Goal: Task Accomplishment & Management: Use online tool/utility

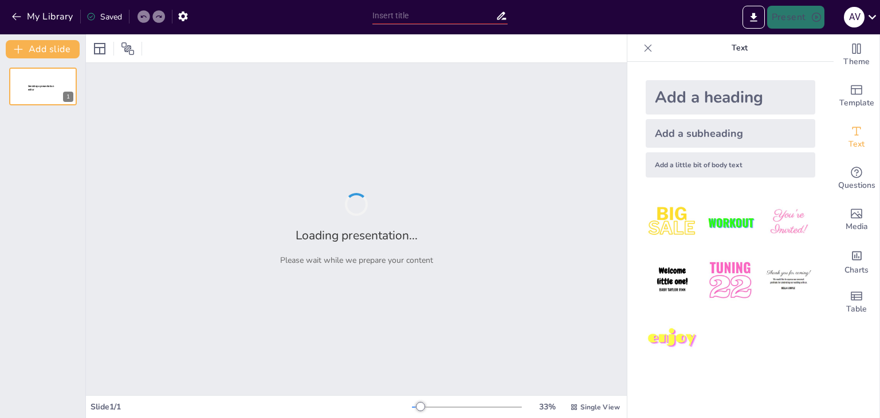
type input "New Sendsteps"
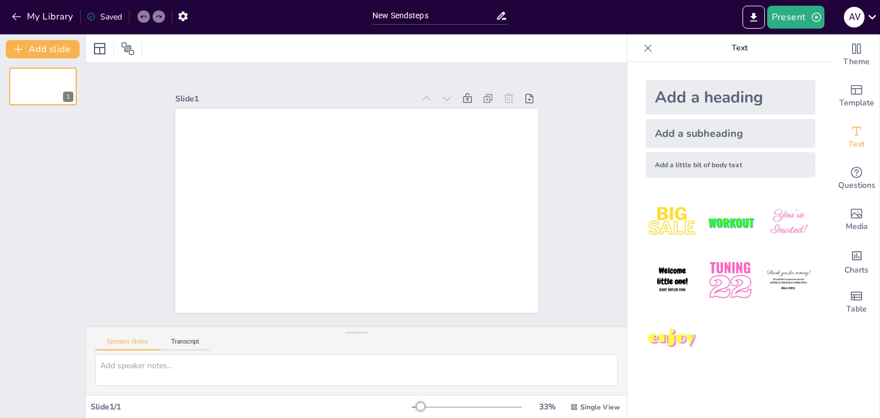
click at [727, 265] on img at bounding box center [730, 280] width 53 height 53
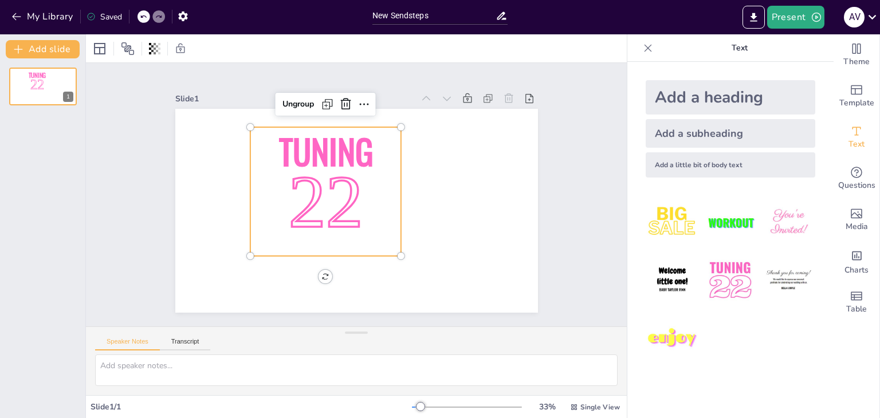
click at [360, 176] on p "22" at bounding box center [326, 204] width 150 height 104
click at [348, 103] on icon at bounding box center [355, 103] width 15 height 15
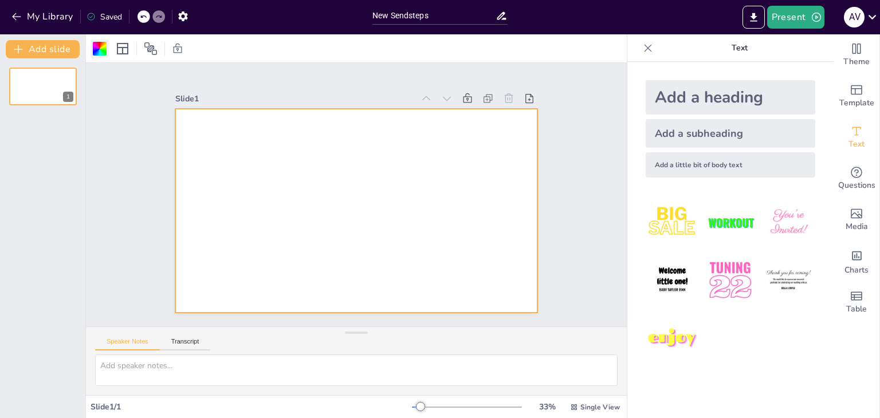
click at [96, 48] on div at bounding box center [100, 49] width 14 height 14
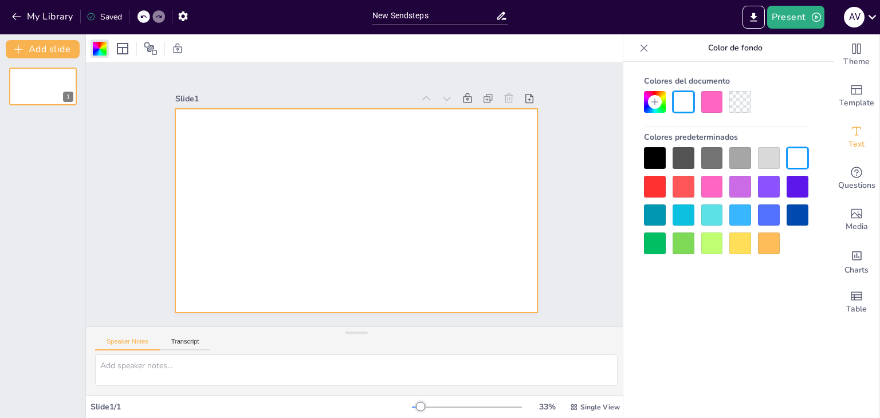
click at [716, 186] on div at bounding box center [713, 187] width 22 height 22
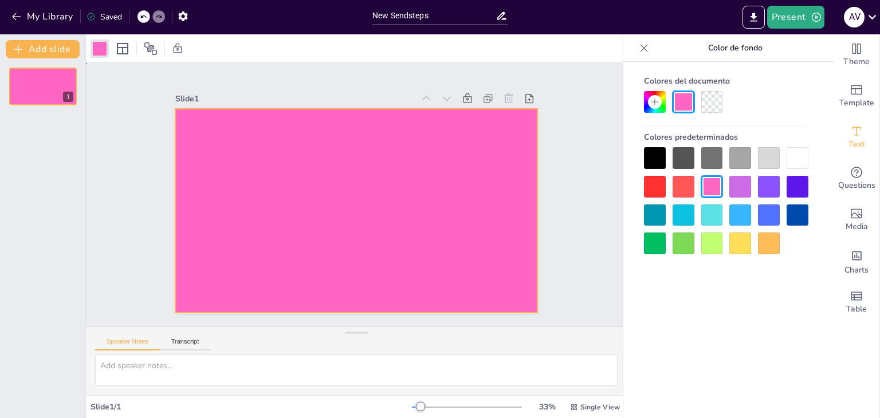
click at [440, 259] on div at bounding box center [355, 211] width 382 height 241
click at [851, 140] on span "Text" at bounding box center [857, 144] width 16 height 13
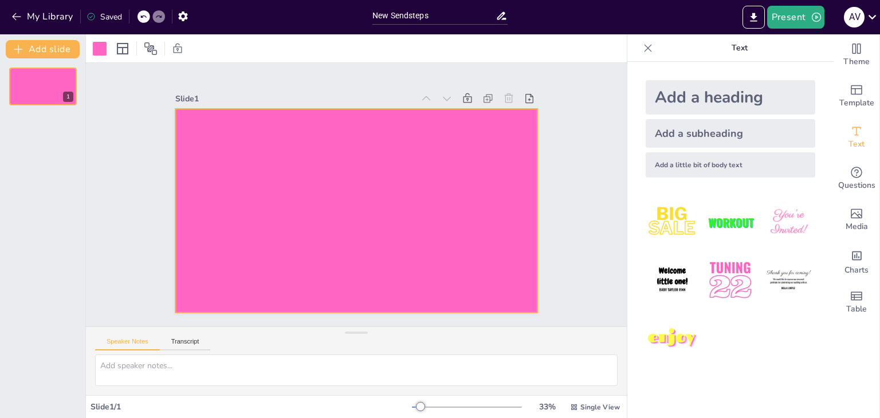
click at [674, 90] on div "Add a heading" at bounding box center [731, 97] width 170 height 34
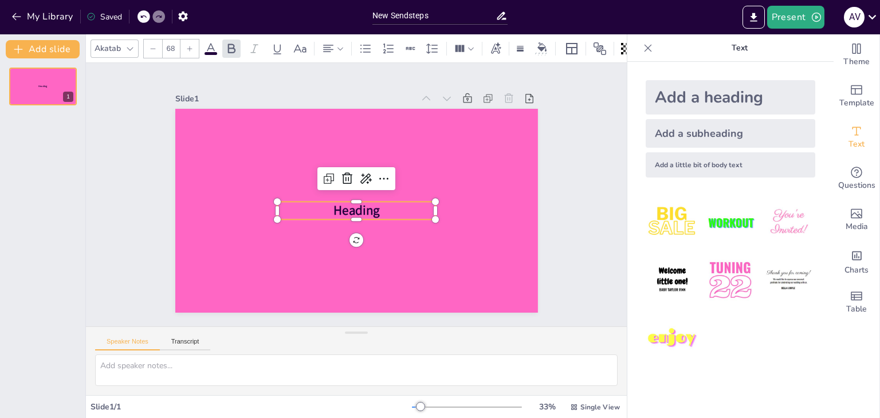
click at [674, 90] on div "Add a heading" at bounding box center [731, 97] width 170 height 34
click at [345, 205] on span "Heading" at bounding box center [357, 211] width 46 height 18
click at [676, 99] on div "Add a heading" at bounding box center [731, 97] width 170 height 34
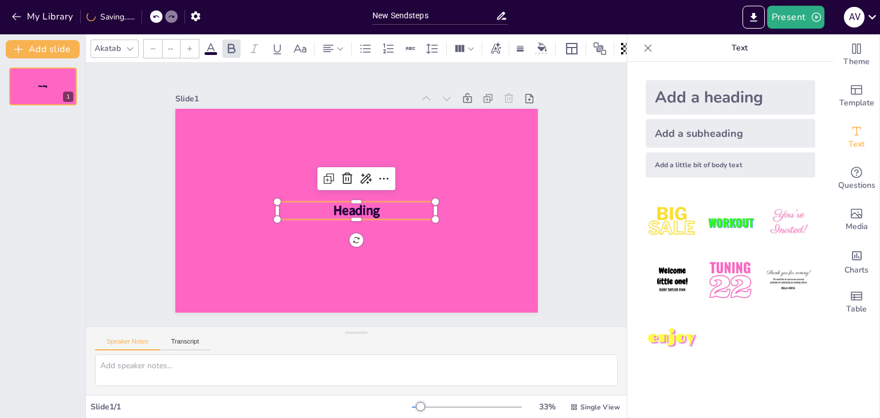
type input "68"
click at [334, 202] on span "Heading" at bounding box center [357, 211] width 46 height 18
click at [372, 207] on p at bounding box center [356, 211] width 159 height 18
click at [372, 207] on p "Heading" at bounding box center [355, 211] width 160 height 34
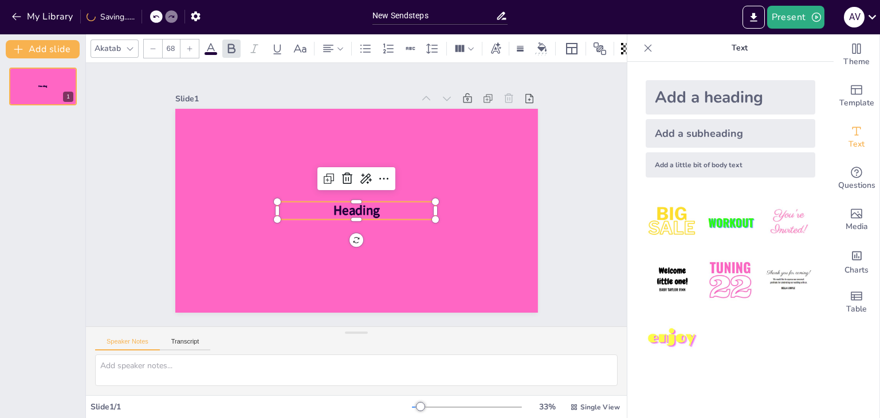
click at [372, 207] on p "Heading" at bounding box center [355, 211] width 160 height 34
click at [340, 172] on icon at bounding box center [347, 179] width 14 height 14
click at [364, 202] on span "Heading" at bounding box center [357, 211] width 46 height 18
click at [340, 172] on icon at bounding box center [347, 179] width 14 height 14
click at [365, 206] on span "Heading" at bounding box center [357, 211] width 46 height 18
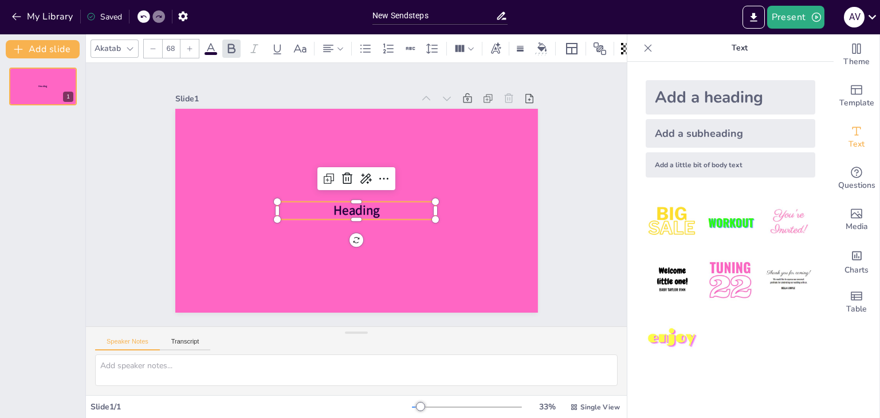
click at [766, 93] on div "Add a heading" at bounding box center [731, 97] width 170 height 34
type input "68"
click at [378, 177] on icon at bounding box center [386, 185] width 16 height 16
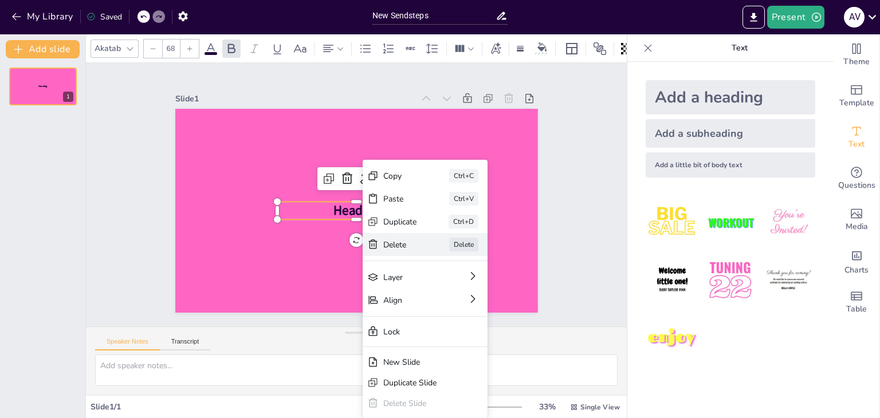
click at [469, 303] on div "Delete" at bounding box center [486, 308] width 34 height 11
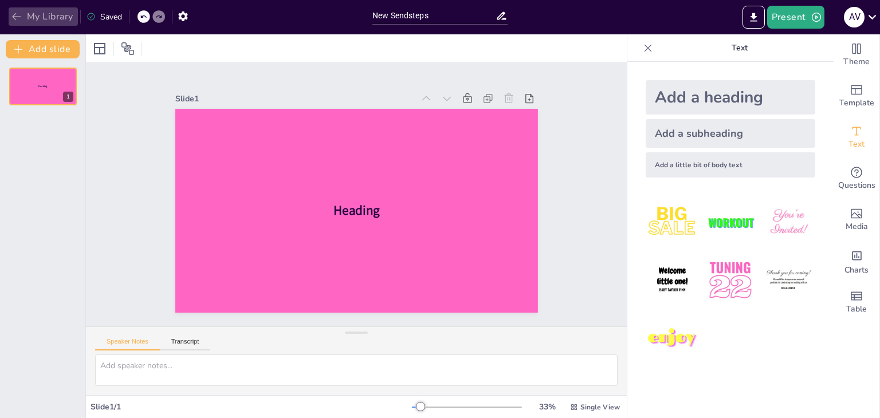
click at [9, 14] on button "My Library" at bounding box center [43, 16] width 69 height 18
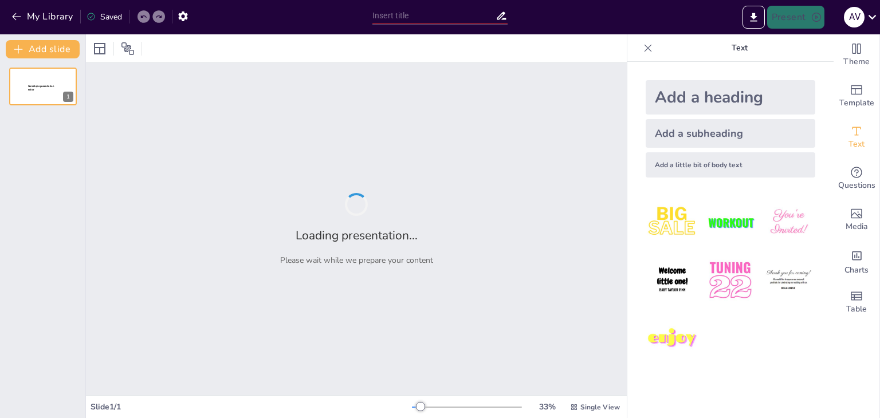
type input "New Sendsteps"
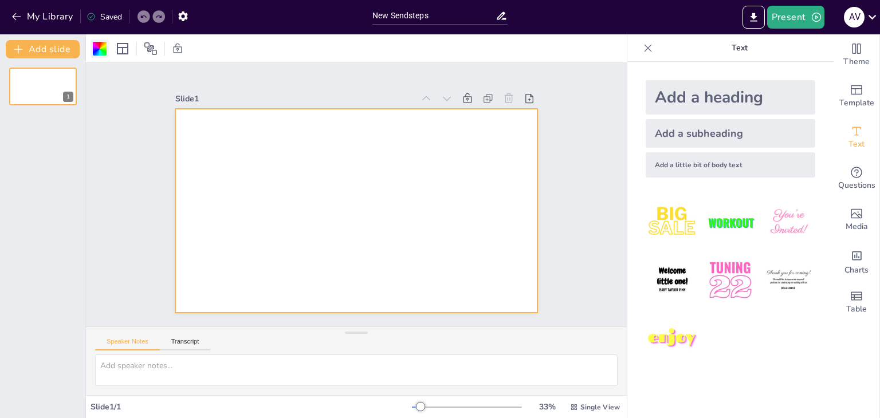
click at [100, 48] on div at bounding box center [100, 49] width 14 height 14
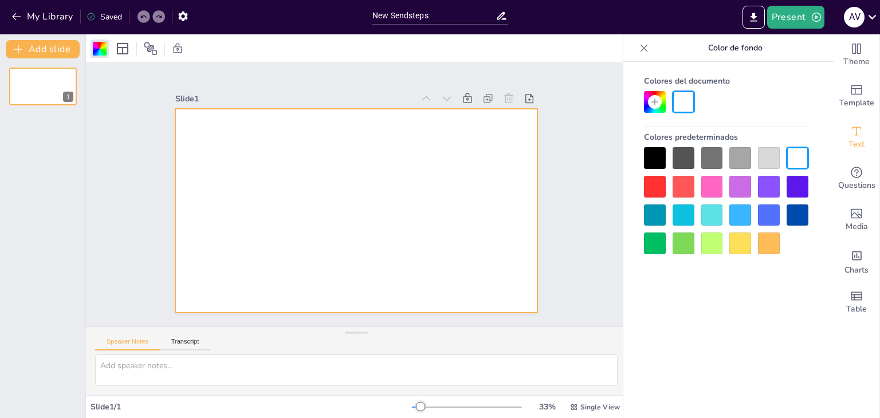
click at [709, 189] on div at bounding box center [713, 187] width 22 height 22
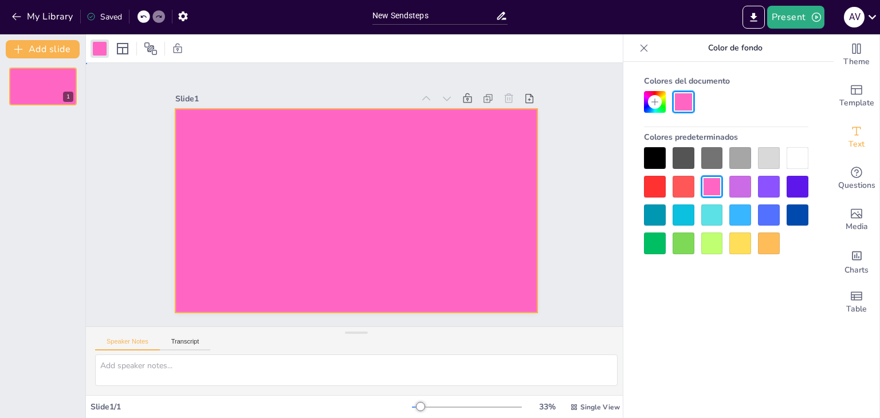
click at [459, 177] on div at bounding box center [355, 211] width 382 height 241
click at [850, 128] on icon "Add text boxes" at bounding box center [857, 131] width 14 height 14
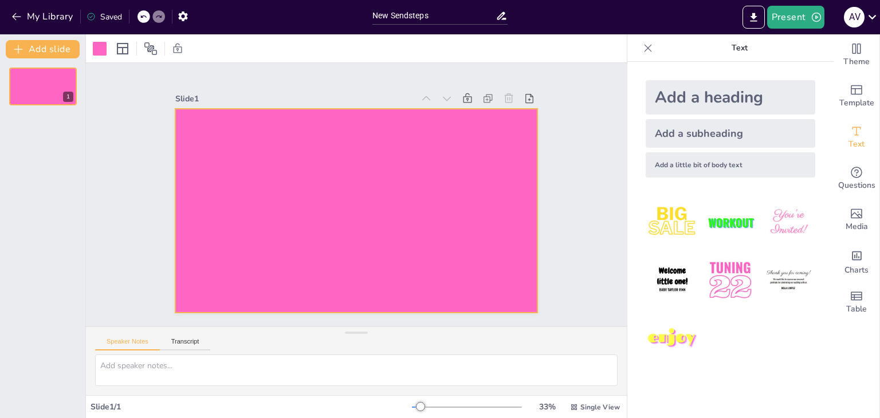
click at [671, 205] on img at bounding box center [672, 222] width 53 height 53
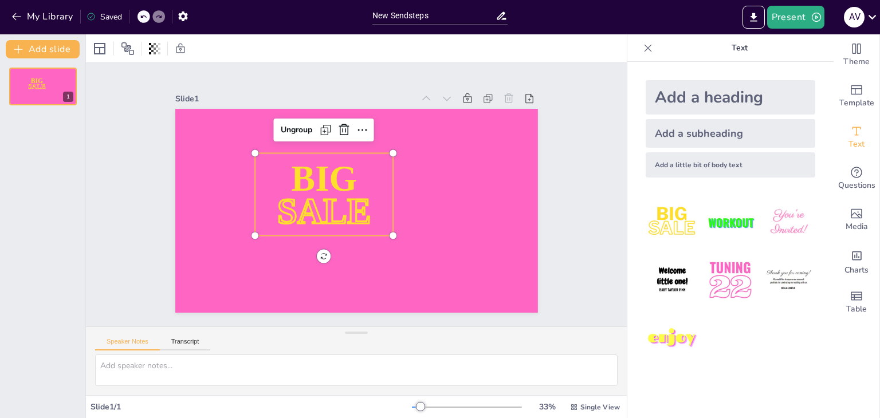
click at [336, 203] on span "SALE" at bounding box center [322, 207] width 97 height 49
click at [344, 128] on icon at bounding box center [351, 129] width 15 height 15
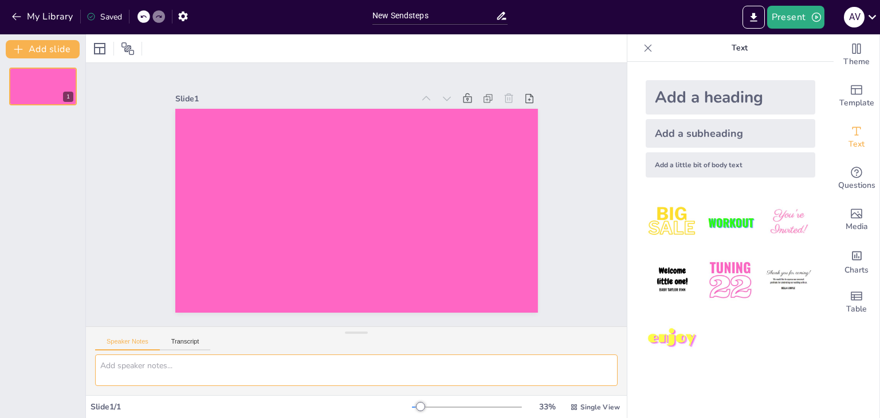
click at [160, 367] on textarea at bounding box center [356, 371] width 523 height 32
type textarea "B"
click at [774, 132] on div "Add a subheading" at bounding box center [731, 133] width 170 height 29
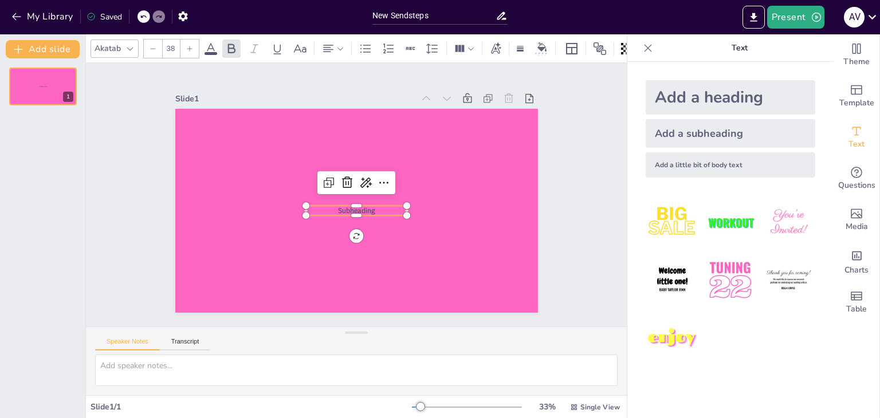
click at [336, 171] on div at bounding box center [357, 182] width 78 height 23
click at [340, 178] on icon at bounding box center [347, 183] width 14 height 14
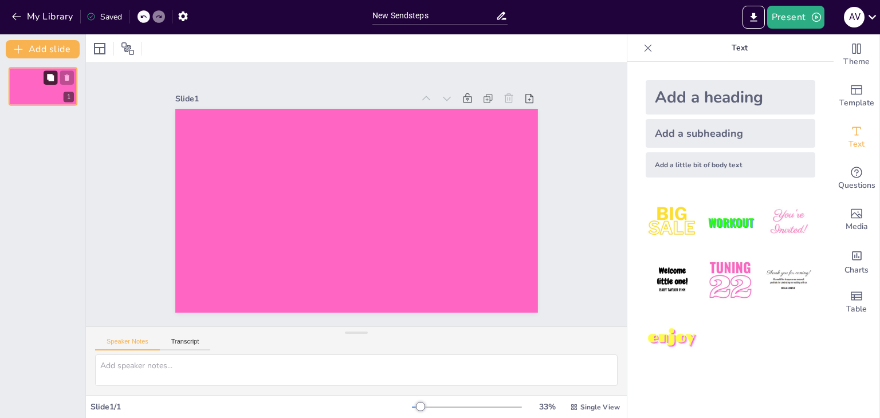
click at [44, 77] on button at bounding box center [51, 77] width 14 height 14
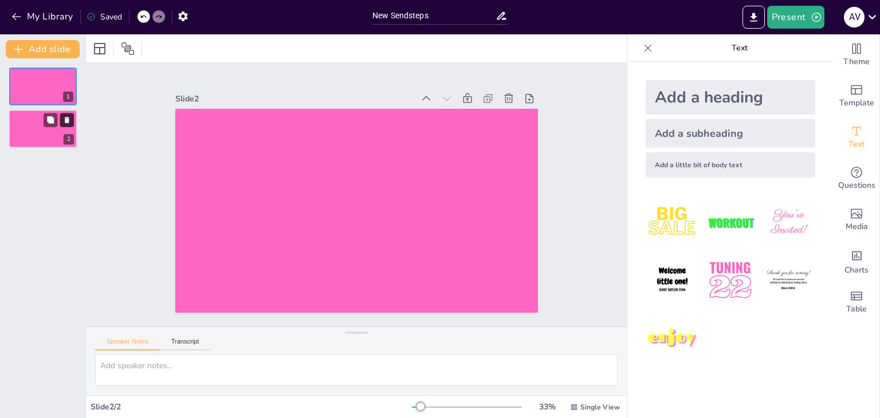
click at [66, 116] on icon at bounding box center [67, 120] width 8 height 8
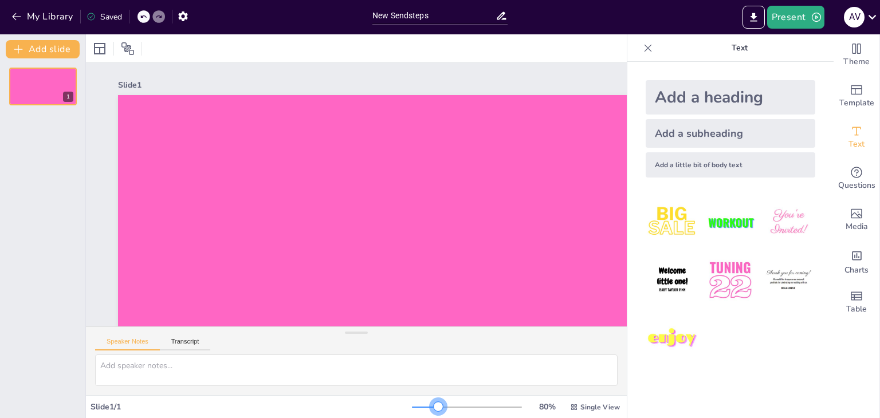
click at [431, 404] on div at bounding box center [467, 407] width 110 height 9
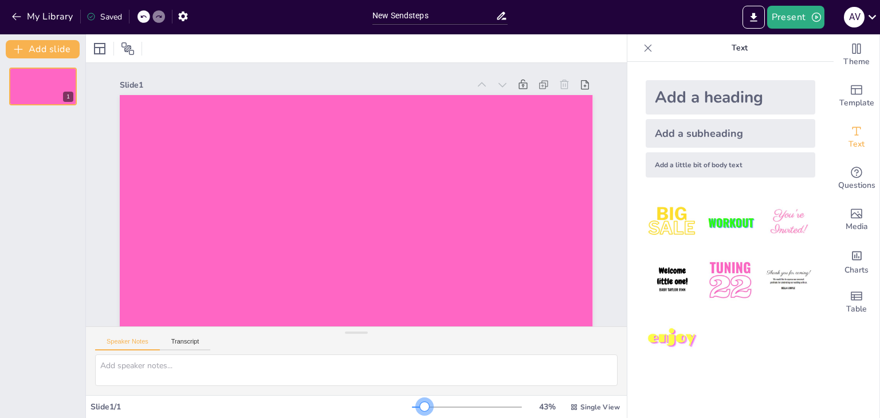
click at [417, 405] on div at bounding box center [467, 407] width 110 height 9
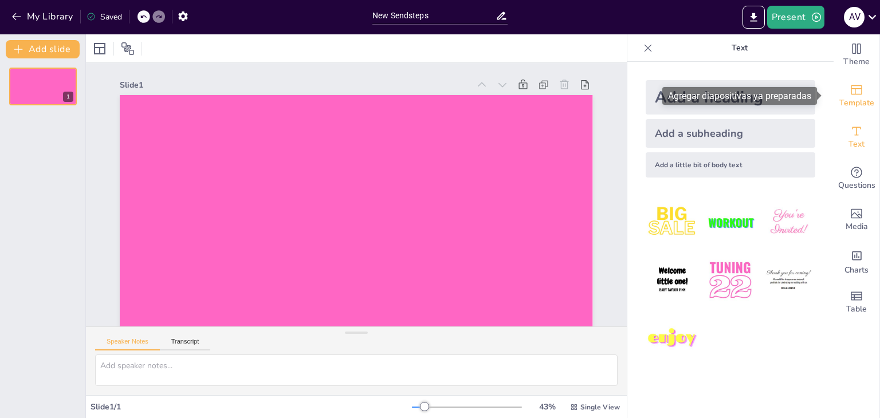
click at [860, 93] on div "Template" at bounding box center [857, 96] width 46 height 41
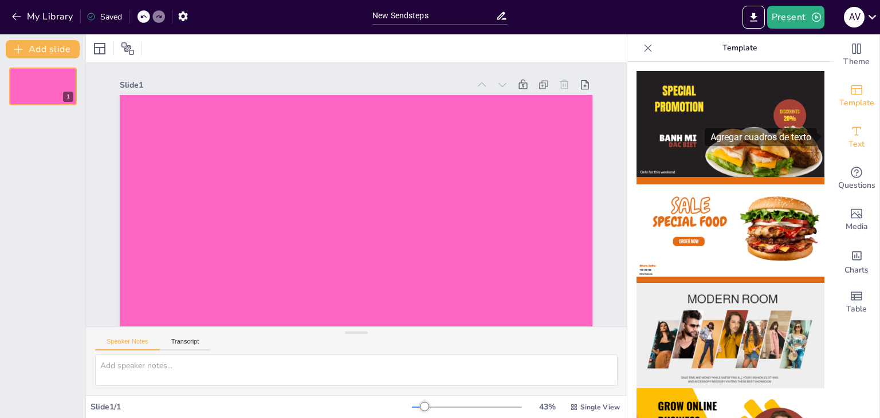
click at [850, 132] on icon "Add text boxes" at bounding box center [857, 131] width 14 height 14
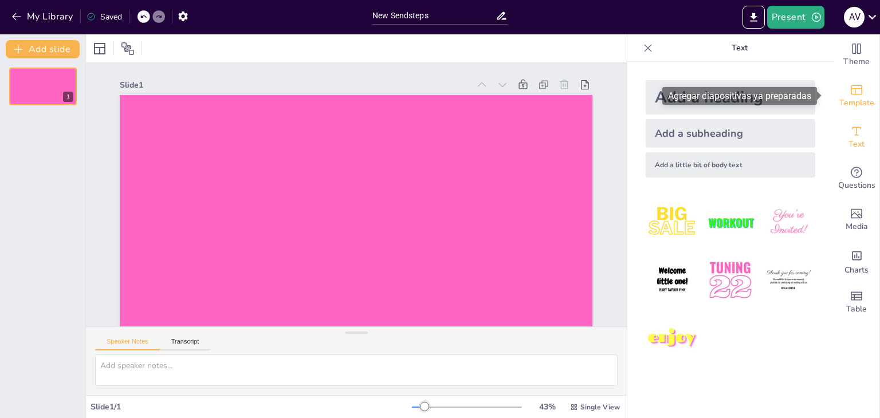
click at [843, 99] on span "Template" at bounding box center [857, 103] width 35 height 13
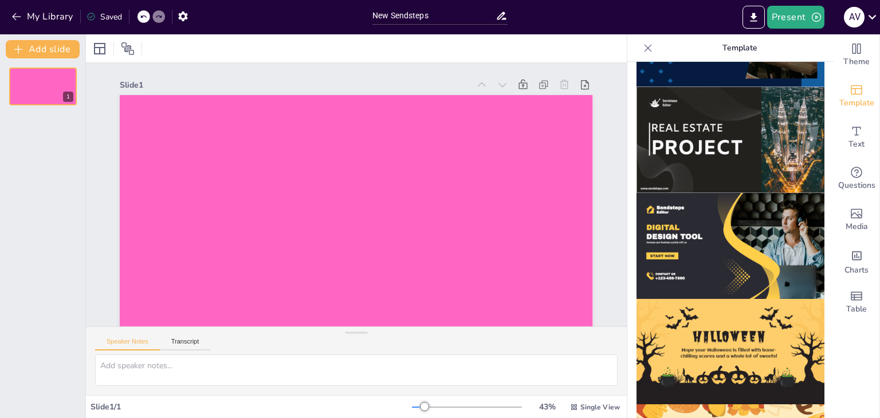
scroll to position [1037, 0]
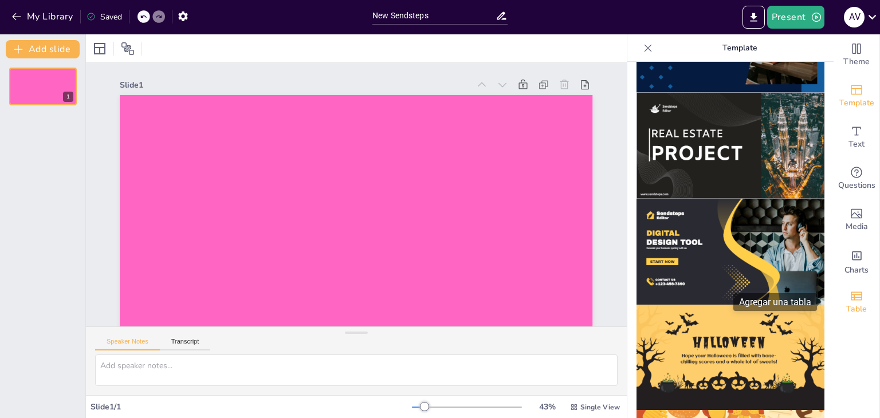
click at [851, 300] on icon "Add a table" at bounding box center [856, 296] width 11 height 9
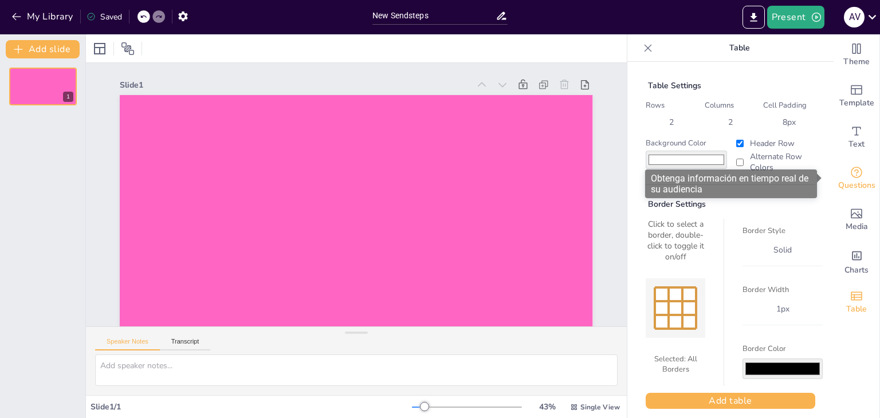
click at [859, 187] on span "Questions" at bounding box center [857, 185] width 37 height 13
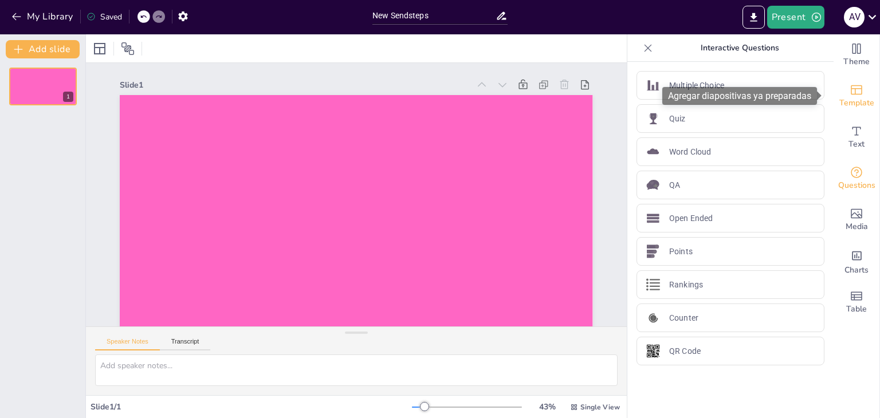
click at [845, 81] on div "Template" at bounding box center [857, 96] width 46 height 41
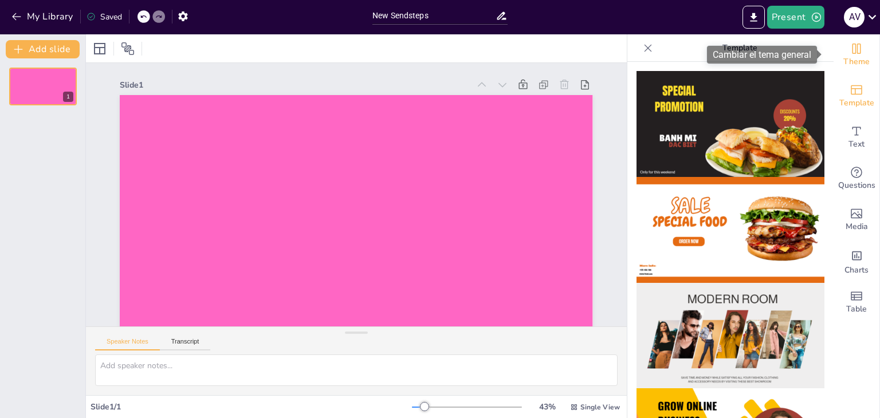
click at [834, 42] on div "Theme" at bounding box center [857, 54] width 46 height 41
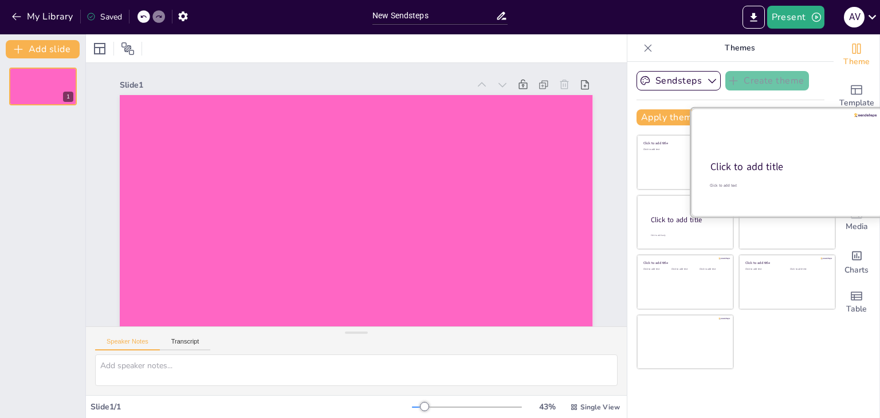
click at [761, 169] on div "Click to add title" at bounding box center [787, 167] width 152 height 14
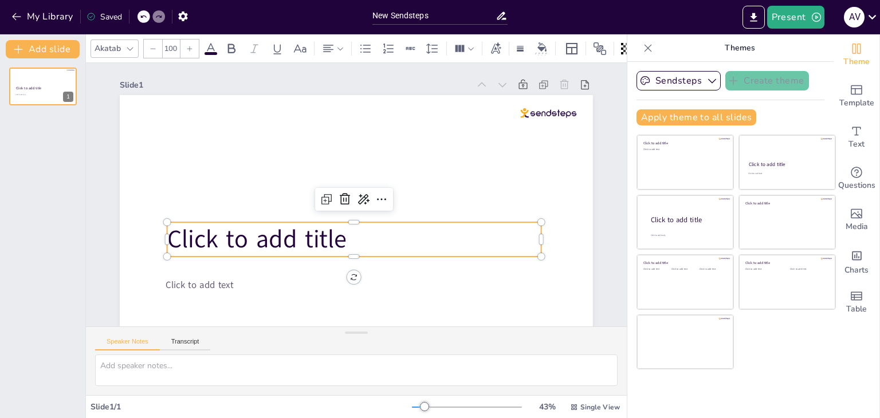
click at [403, 241] on p "Click to add title" at bounding box center [354, 239] width 374 height 34
click at [340, 195] on icon at bounding box center [345, 199] width 10 height 11
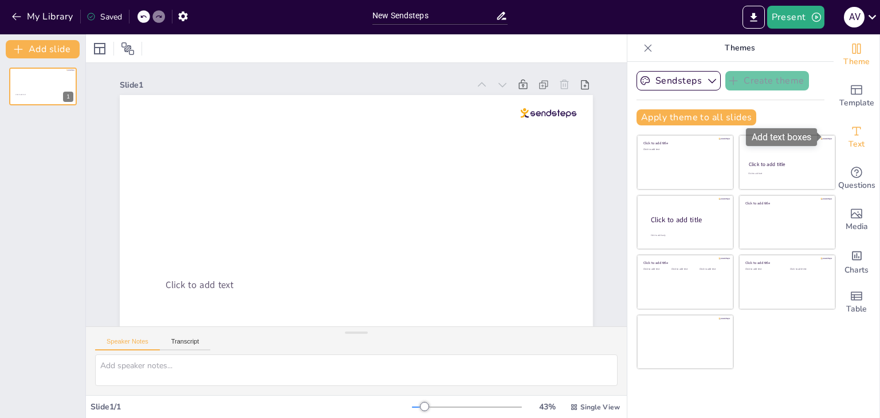
click at [850, 129] on icon "Add text boxes" at bounding box center [857, 131] width 14 height 14
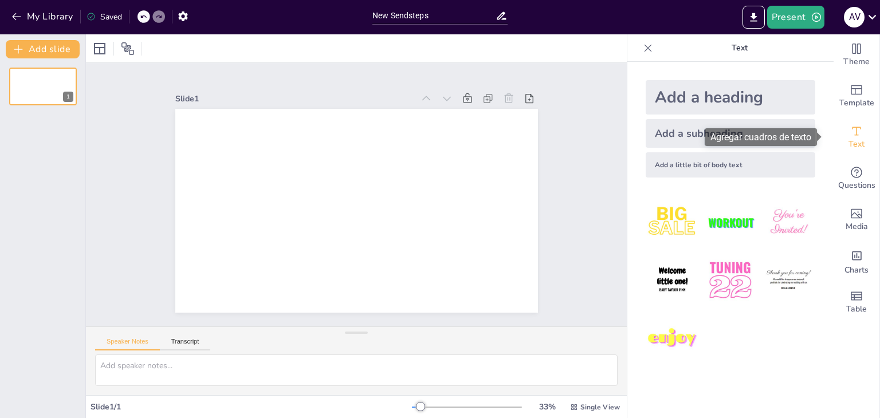
click at [850, 136] on icon "Add text boxes" at bounding box center [857, 131] width 14 height 14
click at [850, 133] on icon "Add text boxes" at bounding box center [857, 131] width 14 height 14
click at [435, 9] on input "New Sendsteps" at bounding box center [434, 15] width 123 height 17
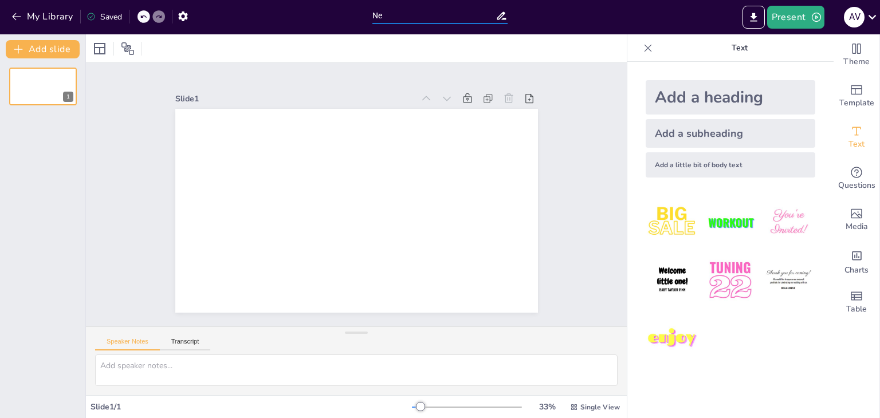
type input "N"
click at [146, 12] on div at bounding box center [144, 16] width 13 height 13
click at [504, 17] on icon at bounding box center [502, 16] width 12 height 12
click at [488, 14] on input "BIENVENIDA A MI PRESENTACION VISUA" at bounding box center [434, 15] width 123 height 17
click at [438, 9] on input "N VISUA" at bounding box center [434, 15] width 123 height 17
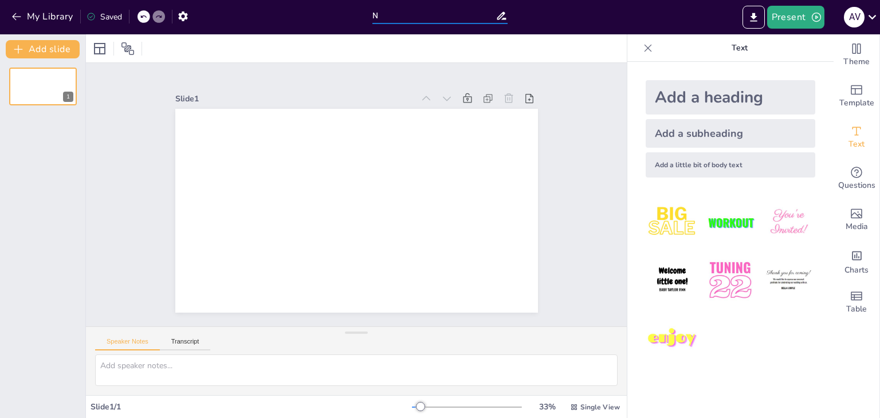
type input "N"
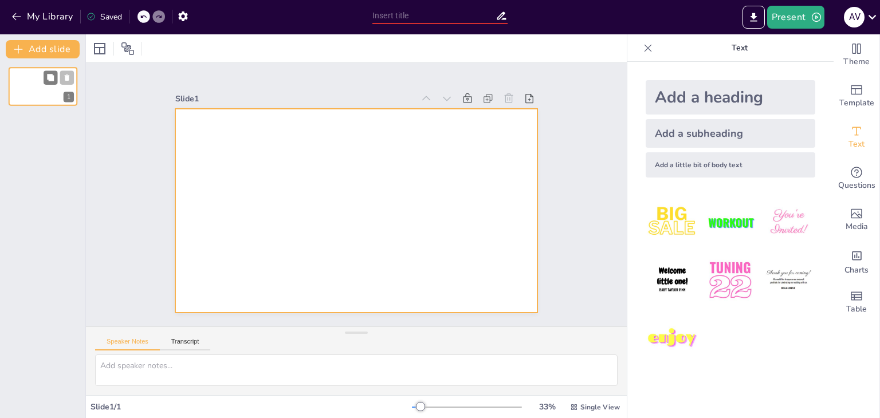
click at [50, 85] on div at bounding box center [43, 86] width 69 height 39
click at [470, 193] on div at bounding box center [356, 211] width 363 height 204
click at [99, 47] on div at bounding box center [100, 49] width 14 height 14
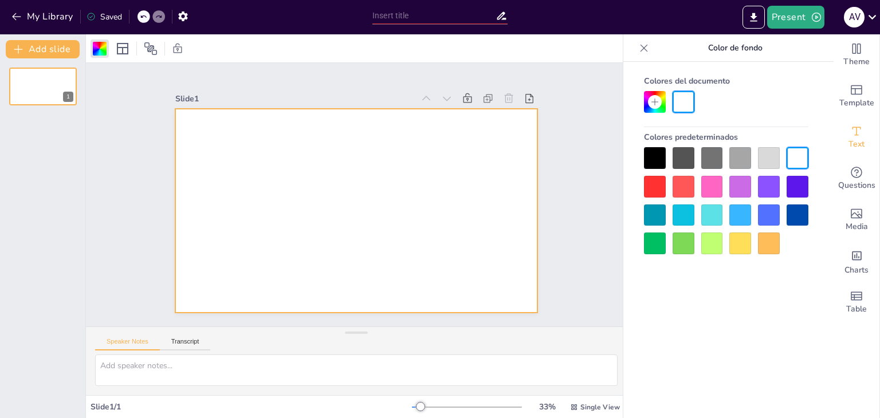
click at [716, 191] on div at bounding box center [713, 187] width 22 height 22
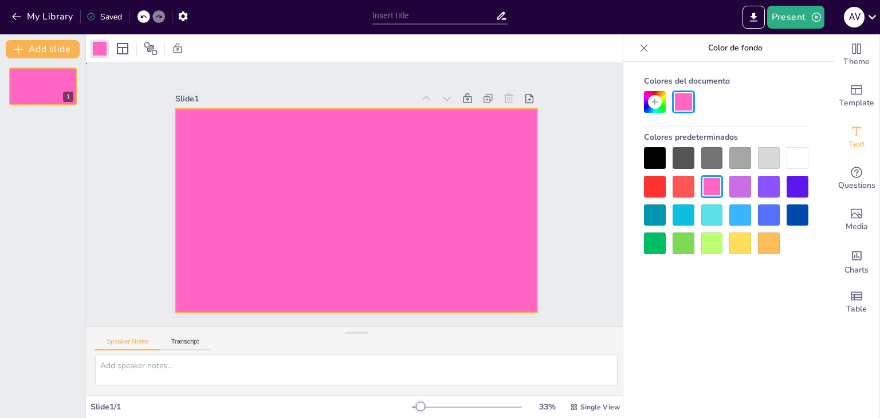
click at [236, 283] on div at bounding box center [356, 211] width 363 height 204
click at [642, 44] on icon at bounding box center [643, 47] width 11 height 11
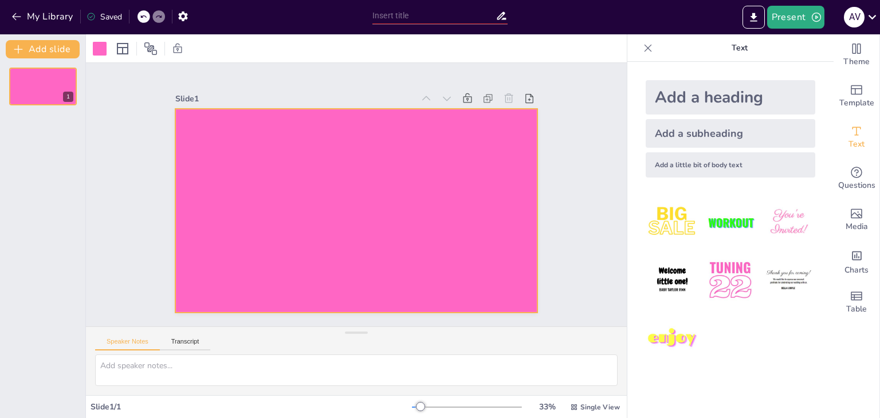
click at [720, 92] on div "Add a heading" at bounding box center [731, 97] width 170 height 34
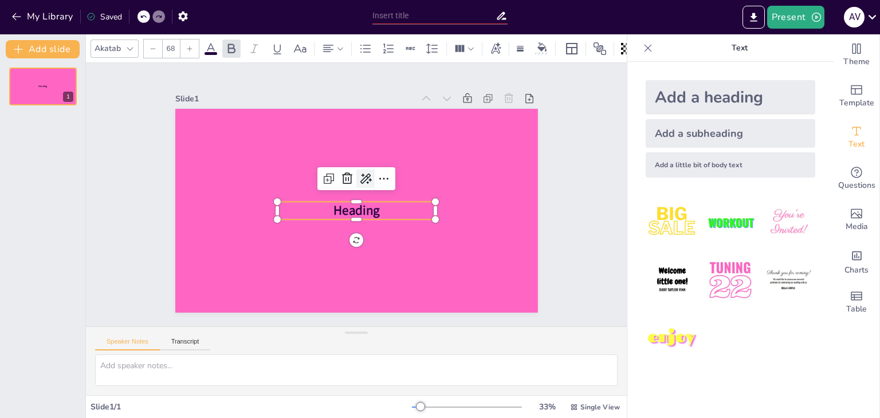
click at [359, 177] on icon at bounding box center [366, 179] width 14 height 14
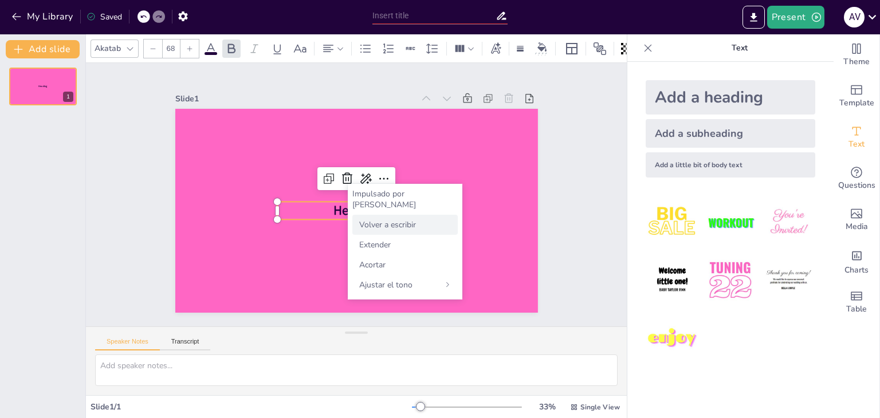
click at [398, 220] on font "Volver a escribir" at bounding box center [387, 225] width 57 height 11
